Goal: Task Accomplishment & Management: Complete application form

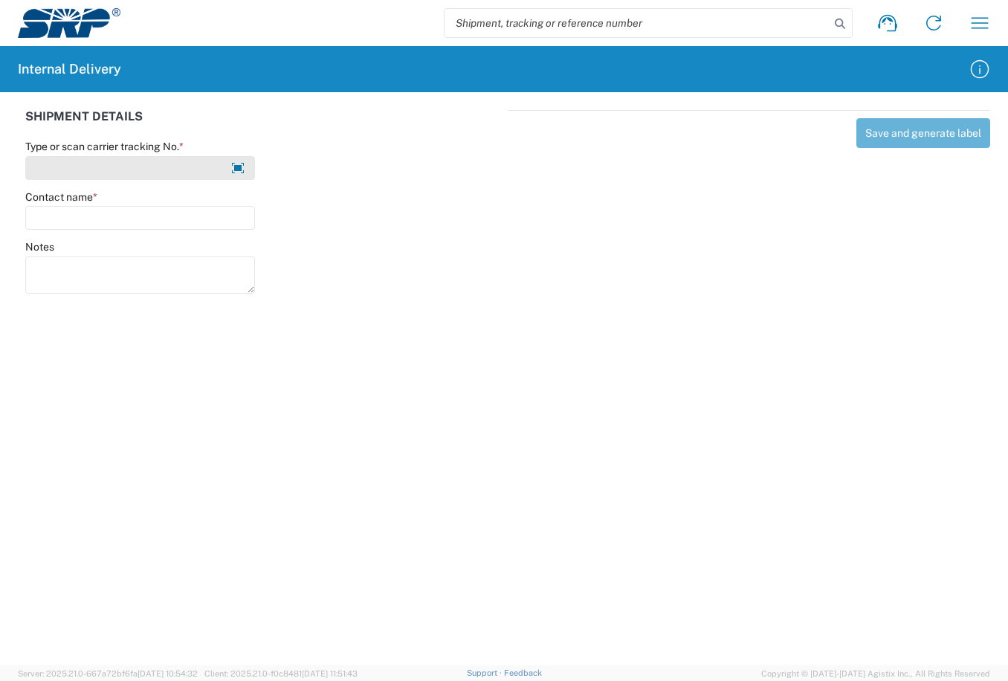
click at [207, 165] on input "Type or scan carrier tracking No. *" at bounding box center [140, 168] width 230 height 24
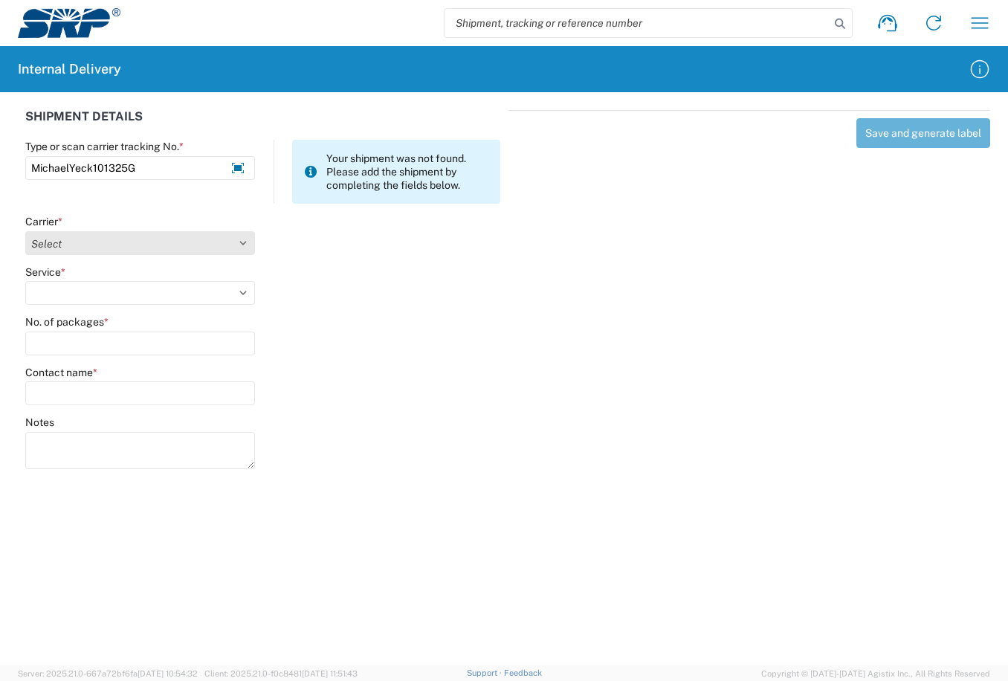
type input "MichaelYeck101325G"
click at [241, 242] on select "Select Amazon Logistics ATI Trucking BC Dimerco Logistics Empire Southwest FedE…" at bounding box center [140, 243] width 230 height 24
select select "18713"
click at [25, 231] on select "Select Amazon Logistics ATI Trucking BC Dimerco Logistics Empire Southwest FedE…" at bounding box center [140, 243] width 230 height 24
click at [243, 291] on select "Select Ground Inter-Office" at bounding box center [140, 293] width 230 height 24
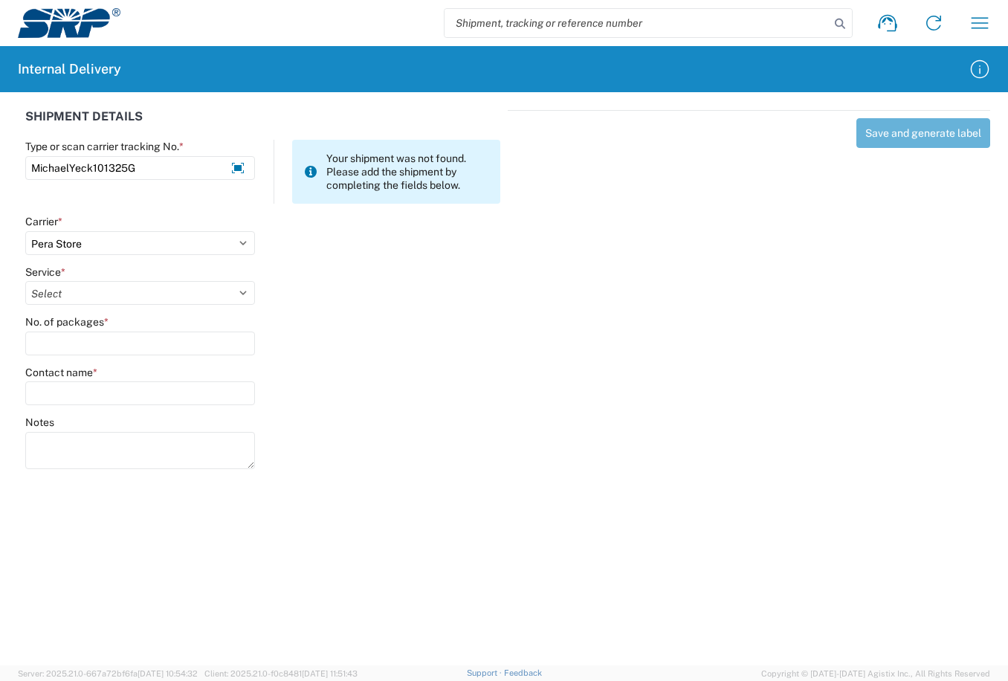
select select "35763"
click at [25, 281] on select "Select Ground Inter-Office" at bounding box center [140, 293] width 230 height 24
click at [169, 347] on input "No. of packages *" at bounding box center [140, 344] width 230 height 24
type input "1"
click at [182, 384] on input "Contact name *" at bounding box center [140, 393] width 230 height 24
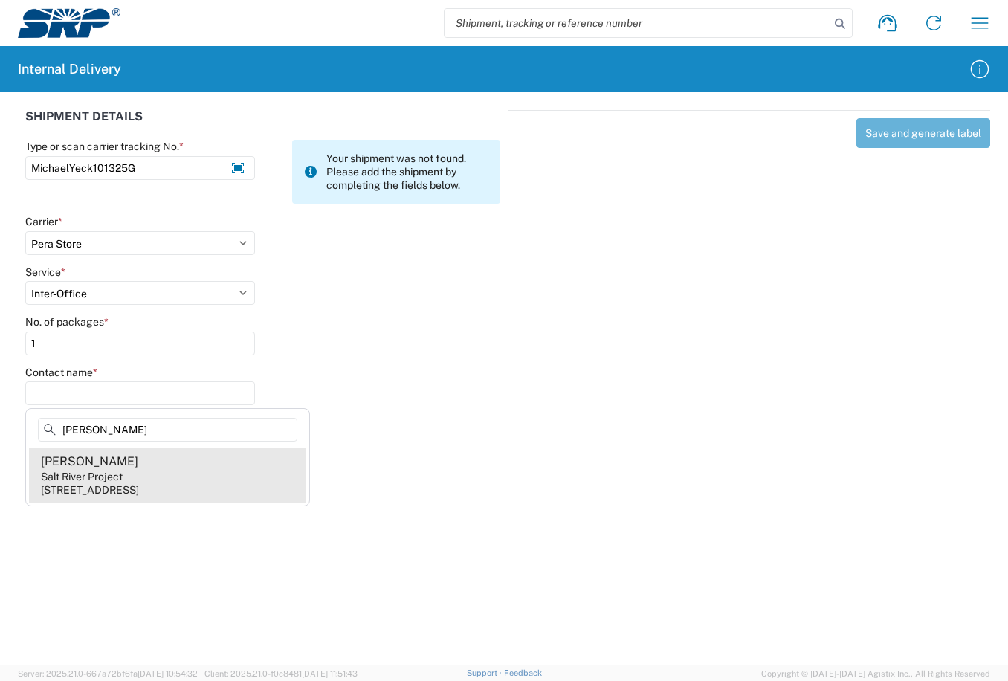
type input "[PERSON_NAME]"
click at [87, 479] on div "Salt River Project" at bounding box center [82, 476] width 82 height 13
type input "[PERSON_NAME]"
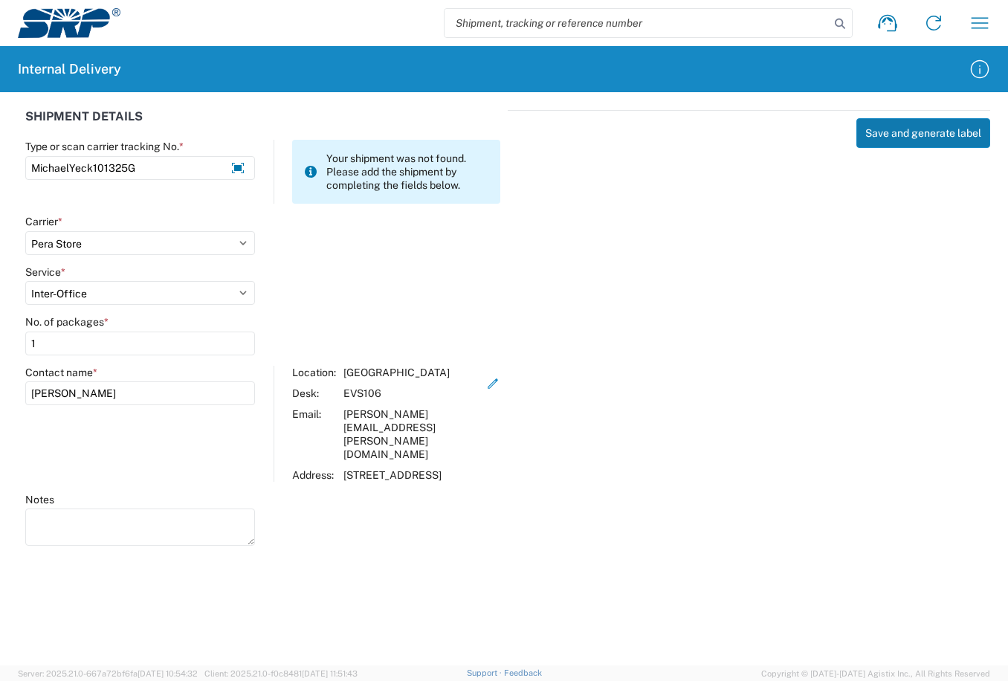
click at [904, 134] on button "Save and generate label" at bounding box center [923, 133] width 134 height 30
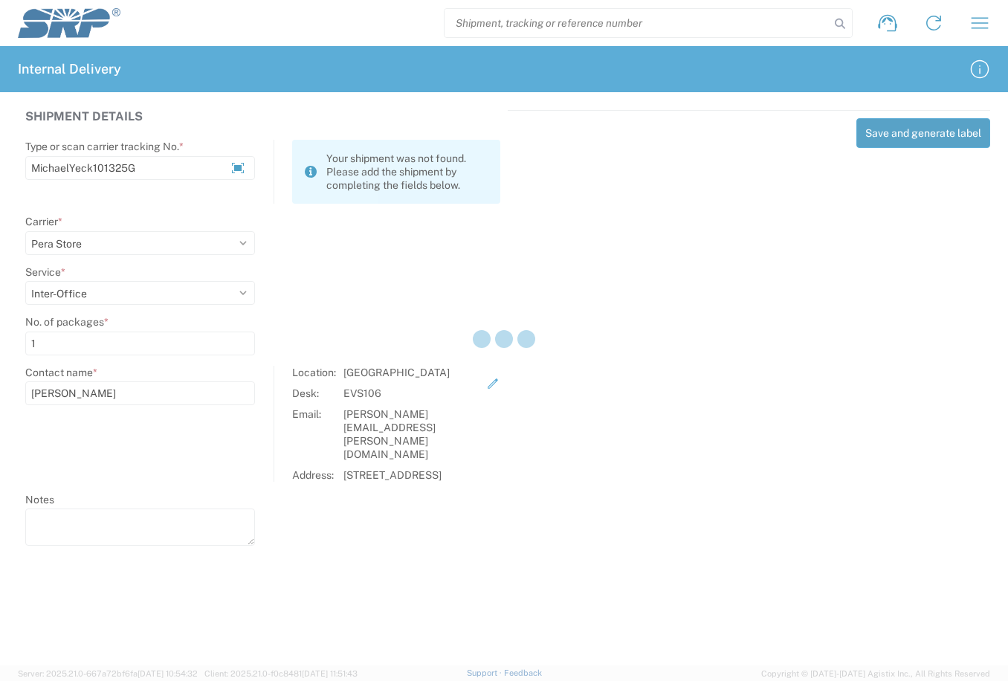
select select
